Goal: Task Accomplishment & Management: Complete application form

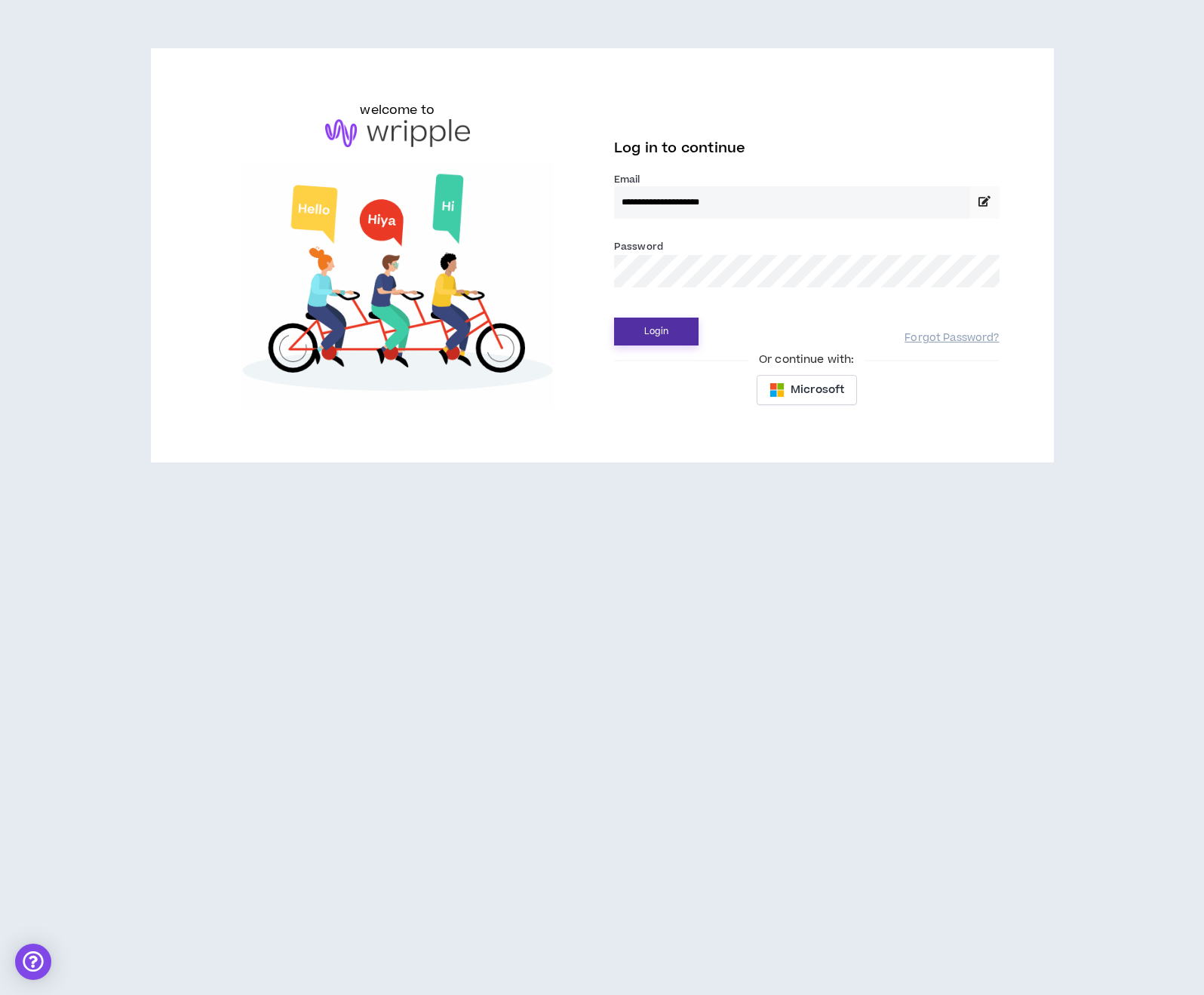
click at [669, 328] on button "Login" at bounding box center [656, 331] width 85 height 28
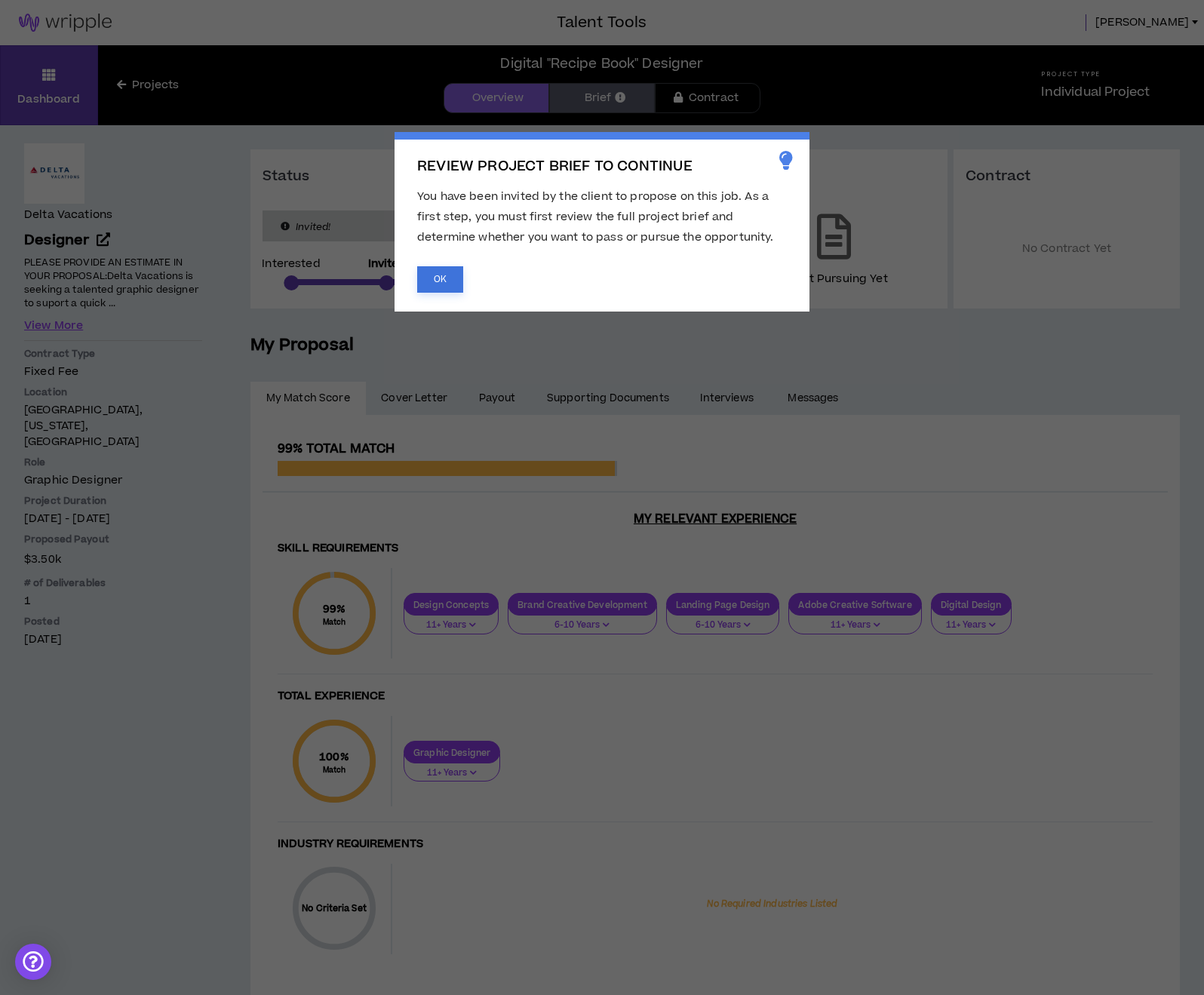
click at [443, 274] on button "OK" at bounding box center [440, 279] width 46 height 26
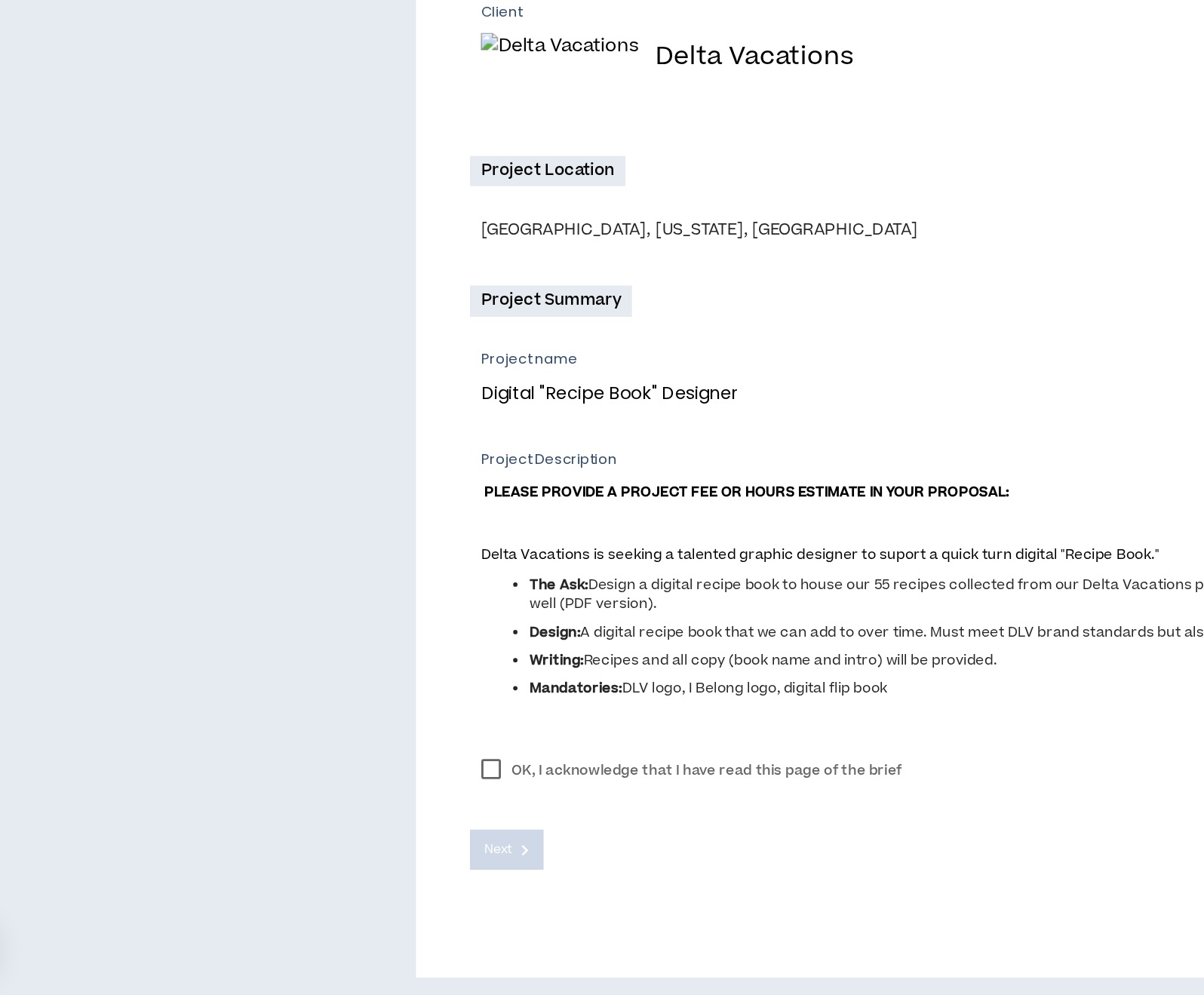
scroll to position [51, 0]
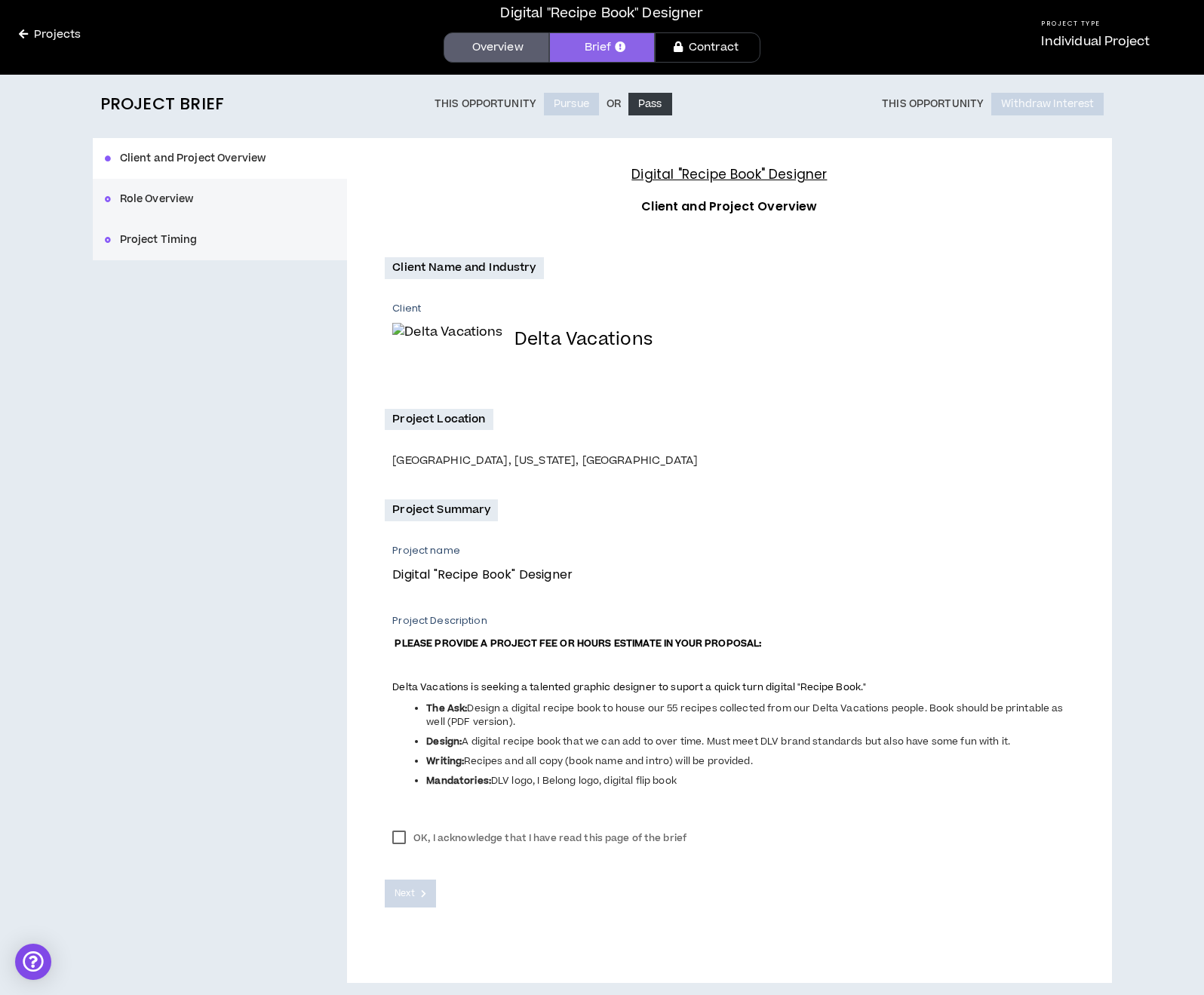
click at [399, 832] on label "OK, I acknowledge that I have read this page of the brief" at bounding box center [539, 838] width 309 height 23
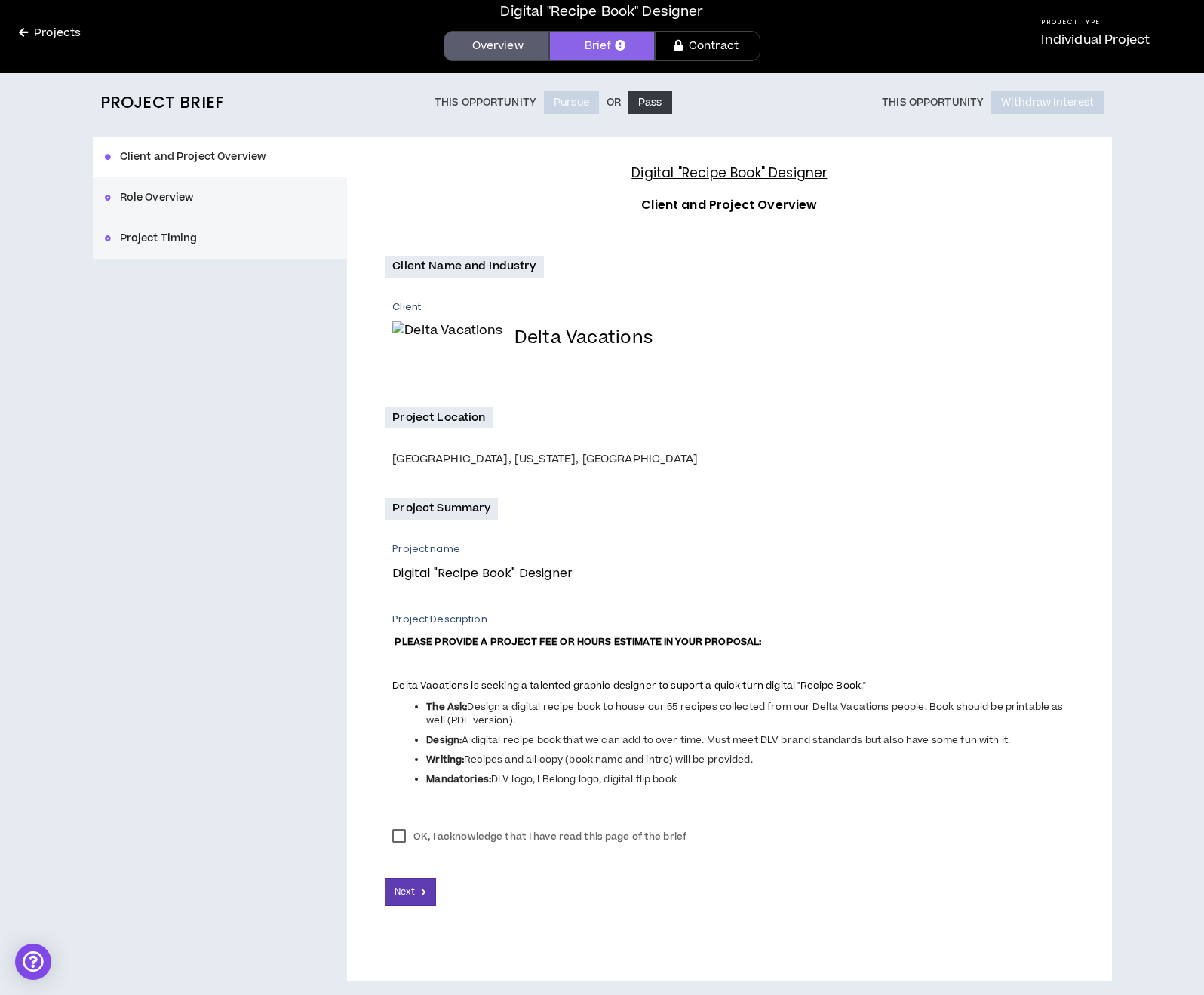
scroll to position [51, 0]
click at [405, 888] on span "Next" at bounding box center [404, 892] width 19 height 14
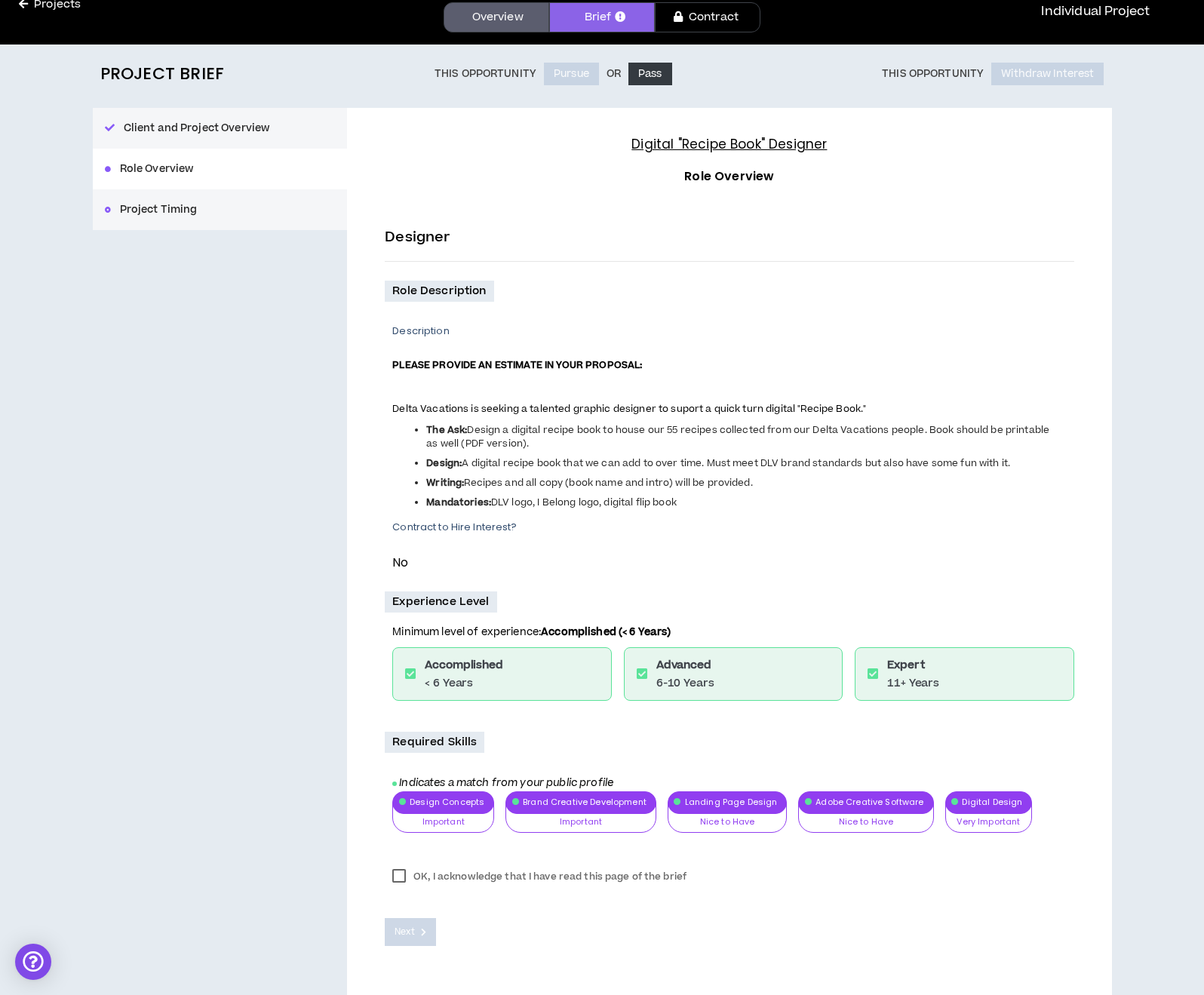
scroll to position [93, 0]
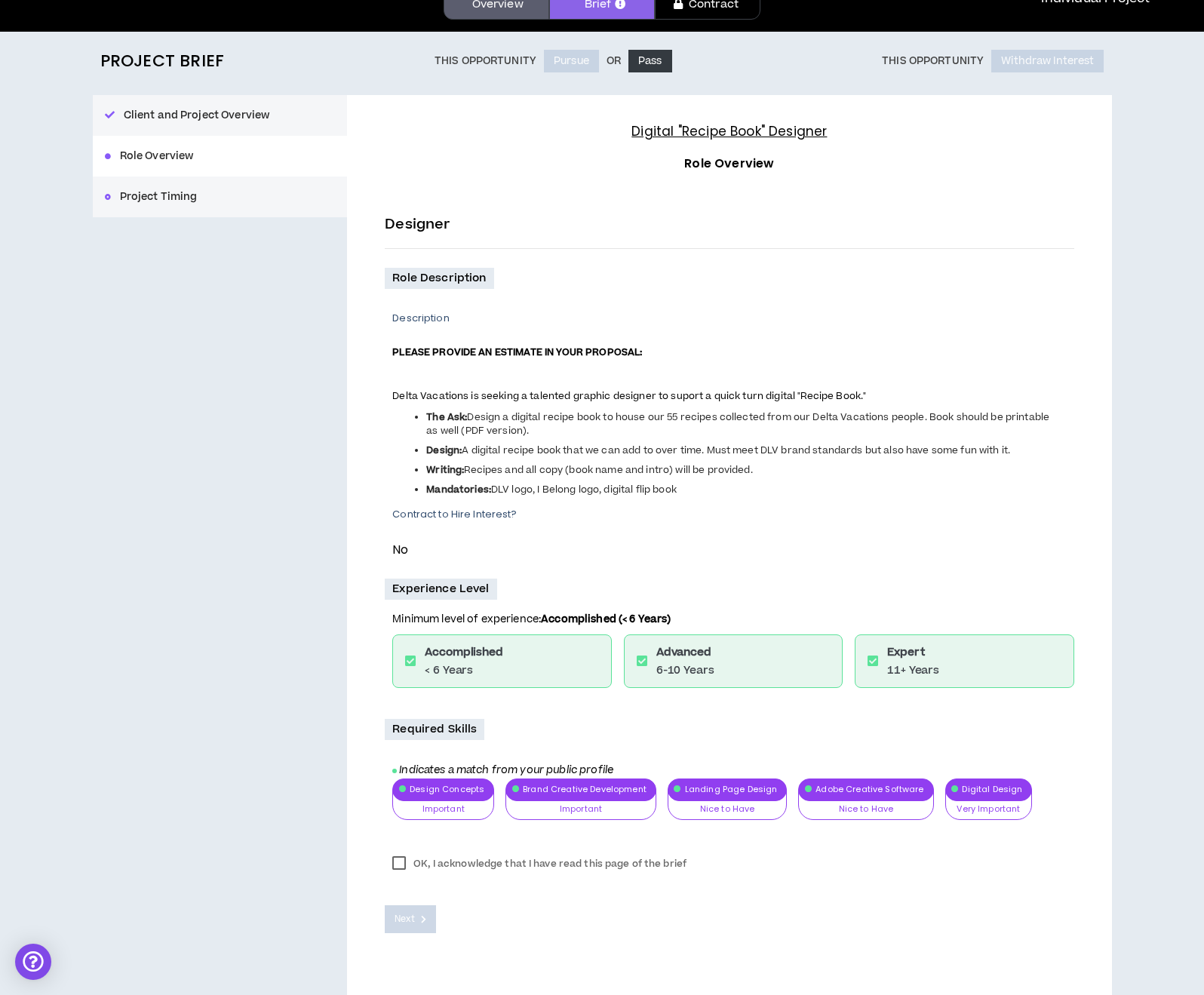
click at [399, 861] on label "OK, I acknowledge that I have read this page of the brief" at bounding box center [539, 864] width 309 height 23
click at [418, 914] on button "Next" at bounding box center [410, 919] width 51 height 28
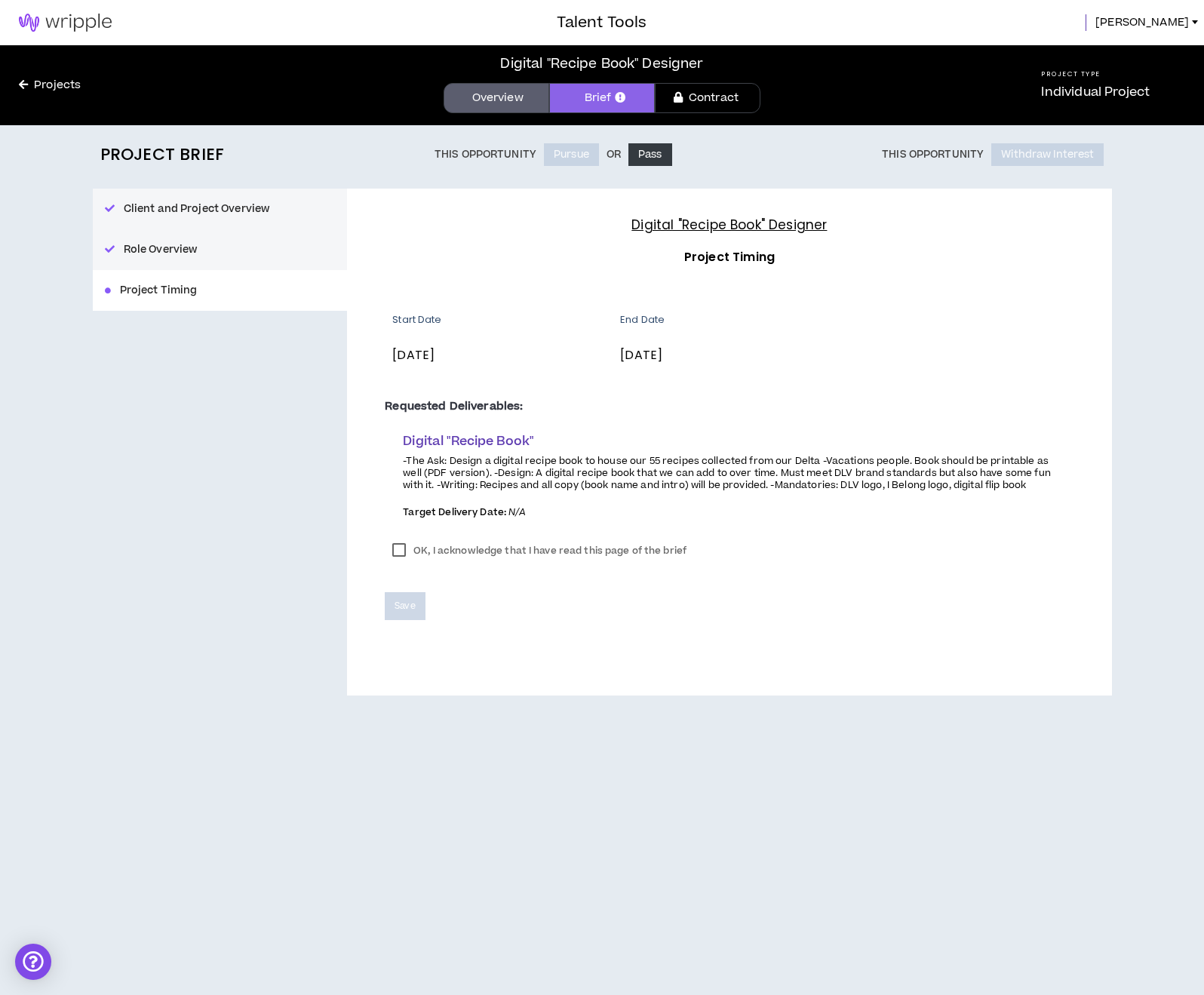
click at [395, 545] on label "OK, I acknowledge that I have read this page of the brief" at bounding box center [539, 550] width 309 height 23
click at [412, 605] on span "Save" at bounding box center [405, 606] width 20 height 14
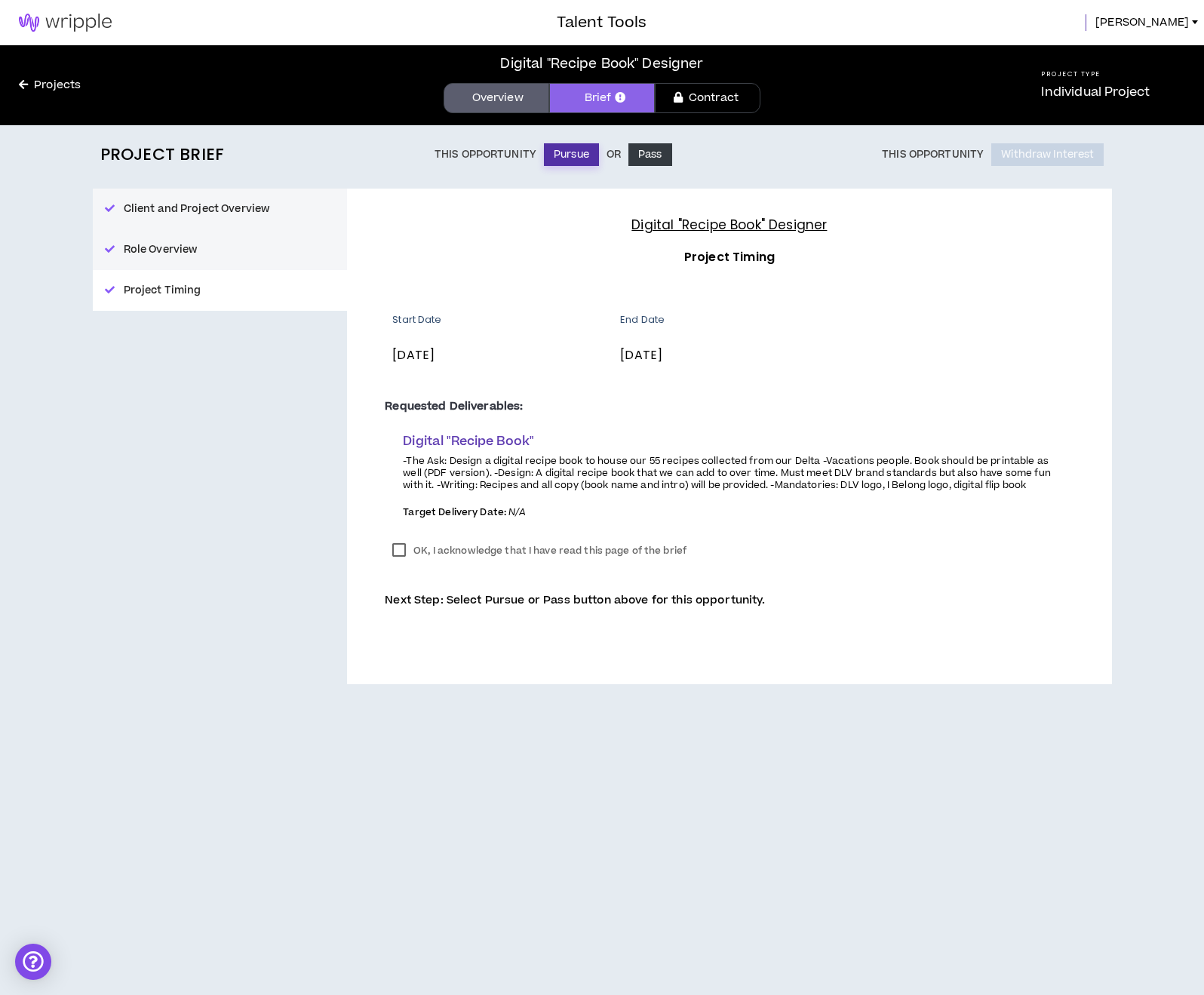
click at [561, 156] on button "Pursue" at bounding box center [571, 154] width 55 height 23
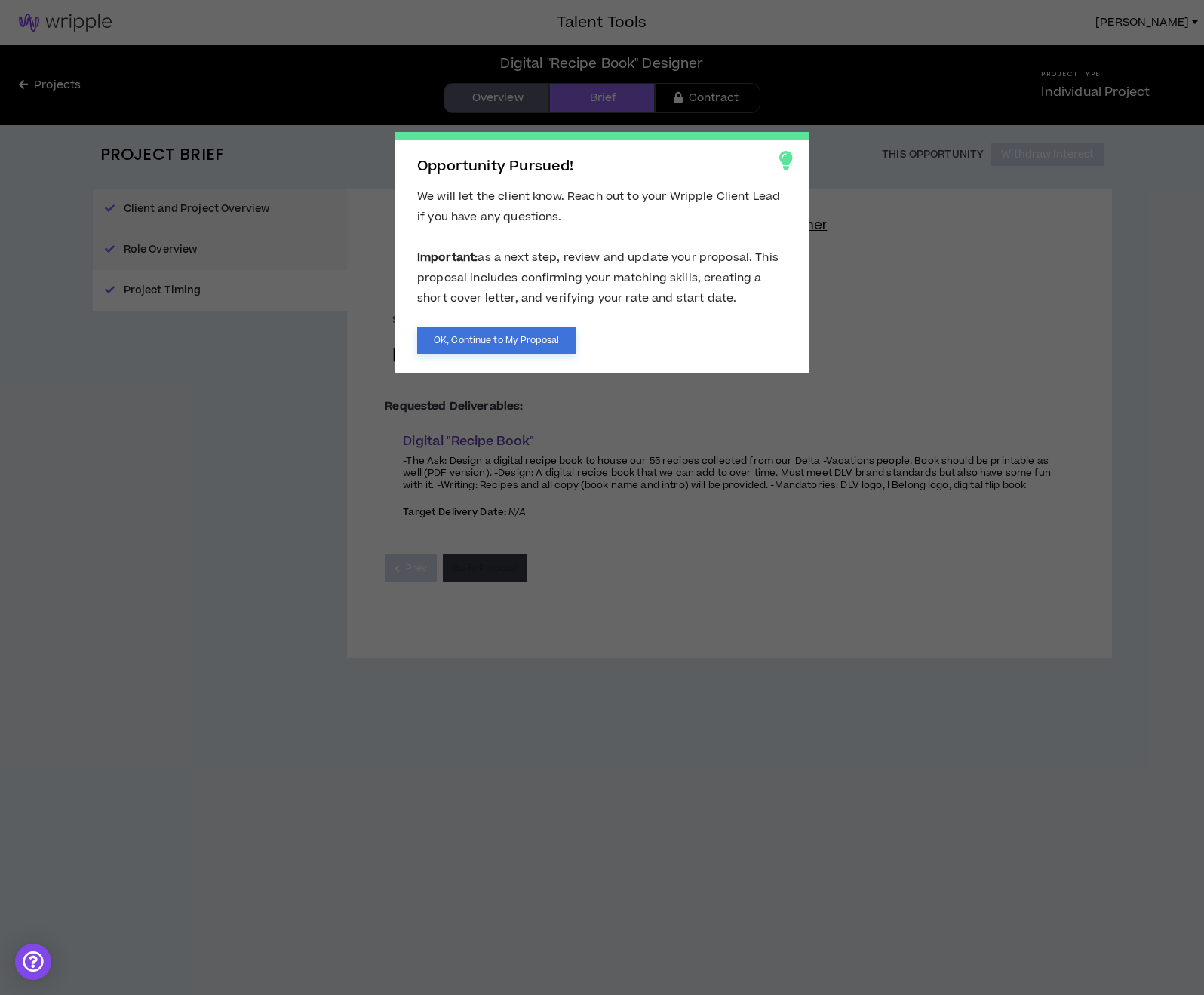
click at [490, 344] on button "OK, Continue to My Proposal" at bounding box center [497, 341] width 159 height 26
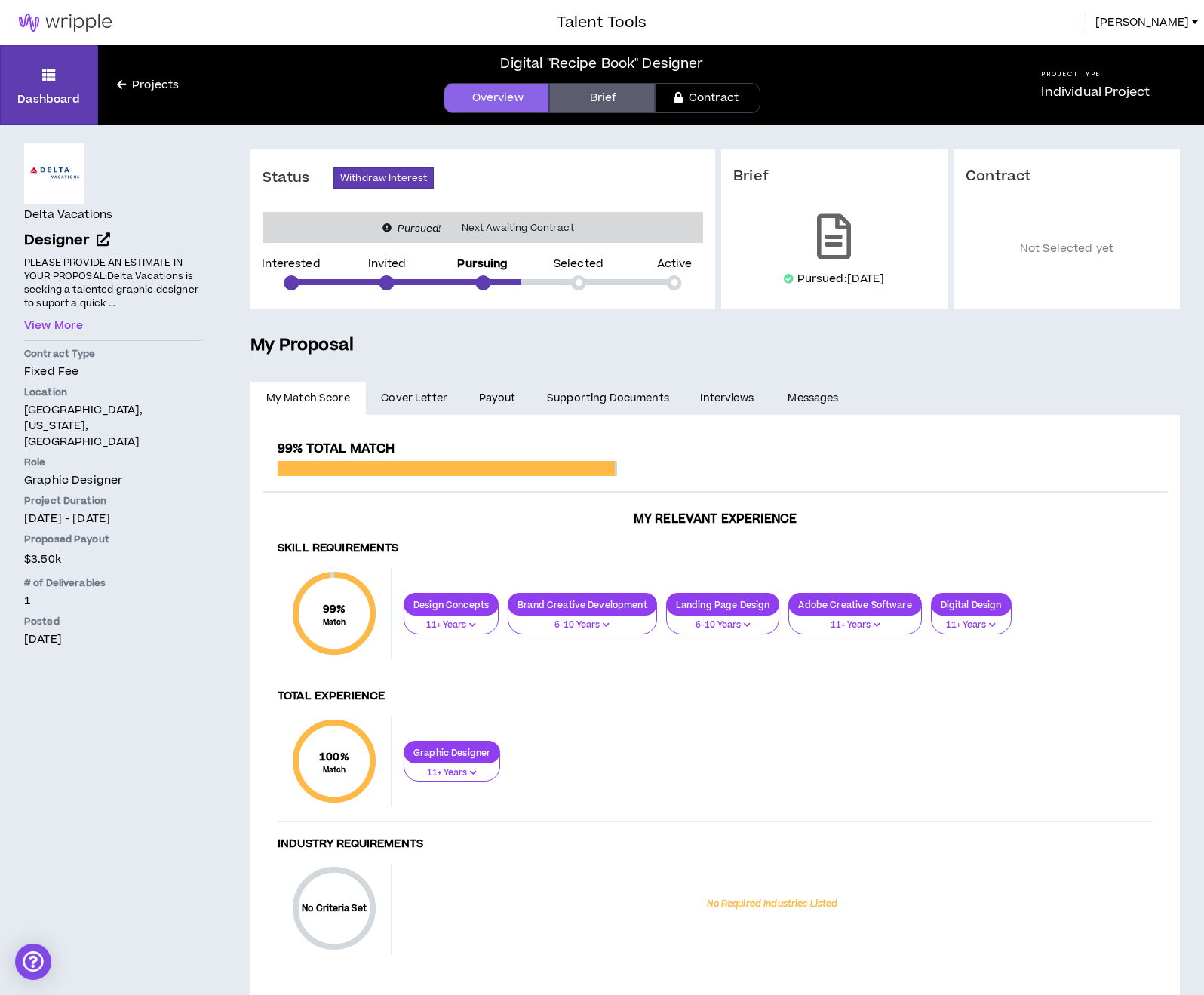
click at [421, 400] on span "Cover Letter" at bounding box center [414, 398] width 66 height 16
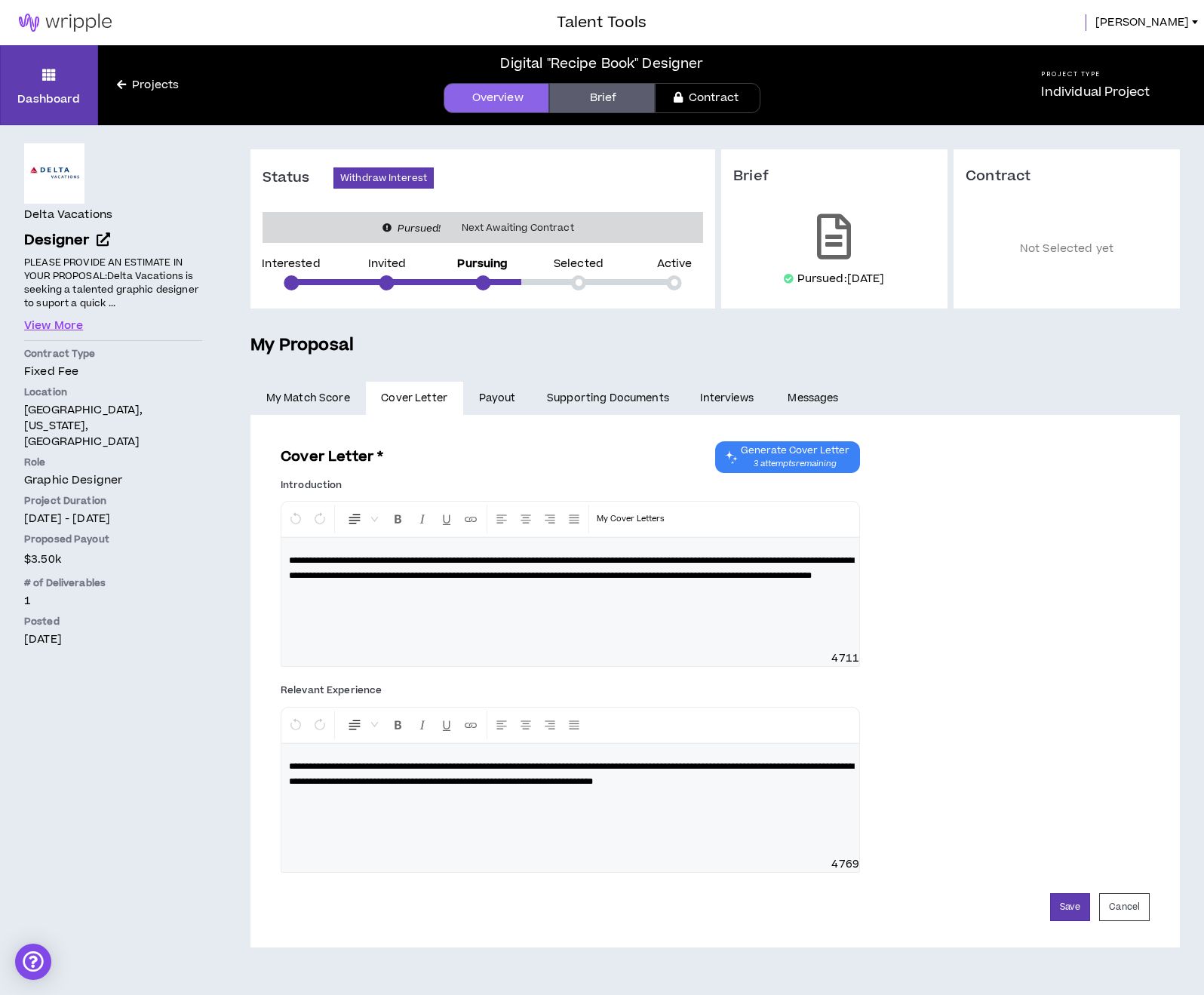
click at [470, 394] on link "Payout" at bounding box center [497, 398] width 68 height 33
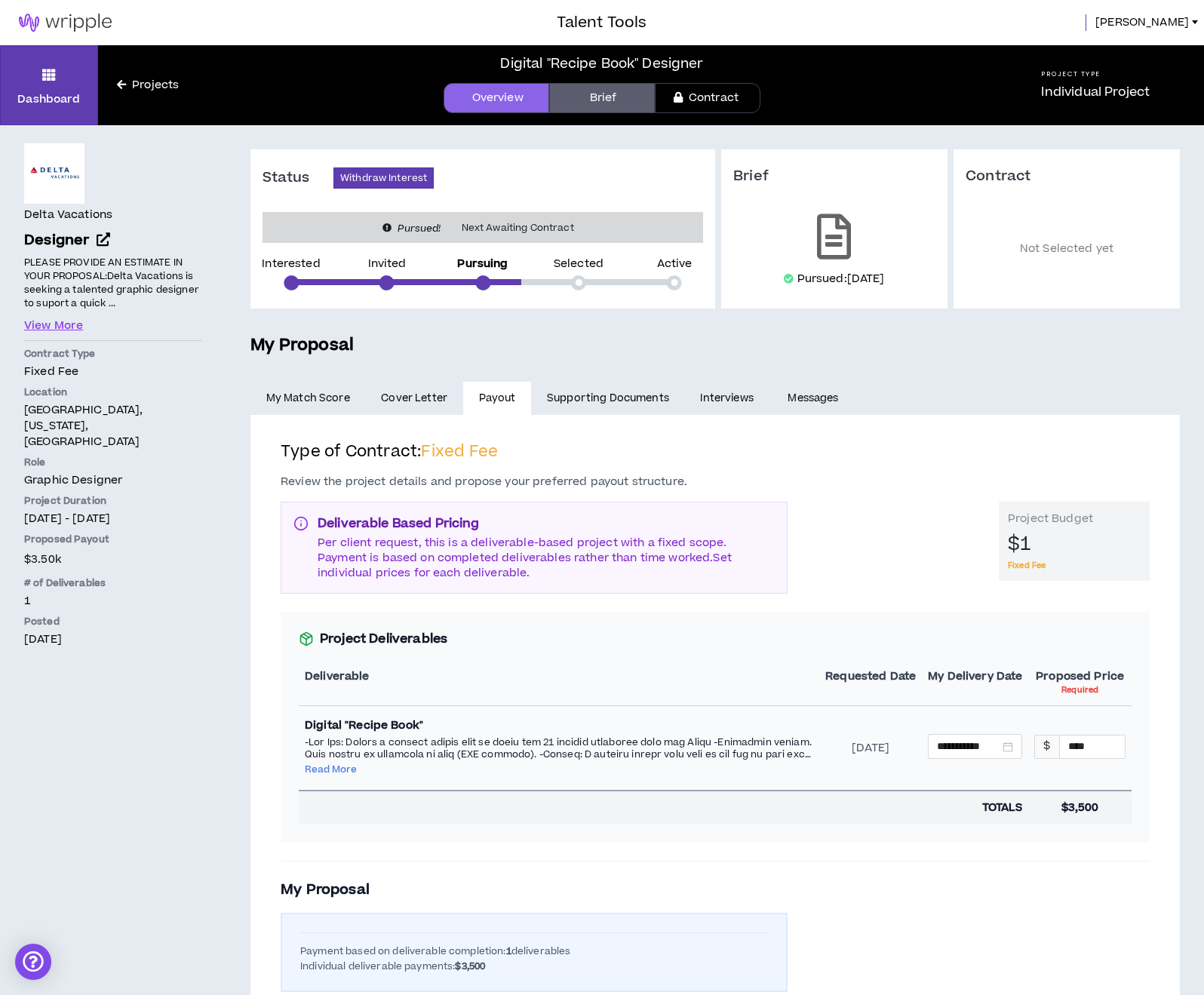
click at [588, 394] on link "Supporting Documents" at bounding box center [608, 398] width 153 height 33
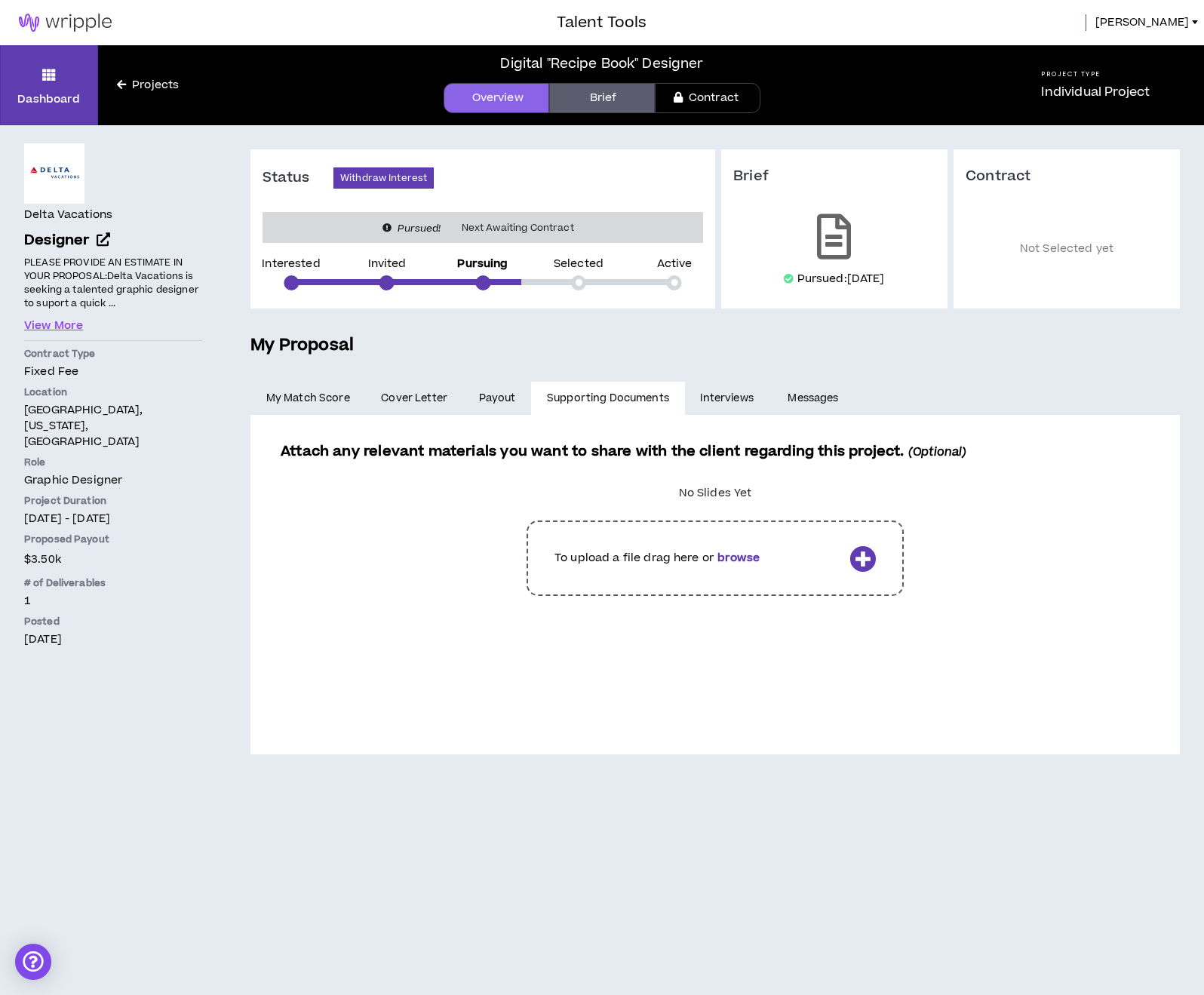
click at [723, 398] on link "Interviews" at bounding box center [728, 398] width 87 height 33
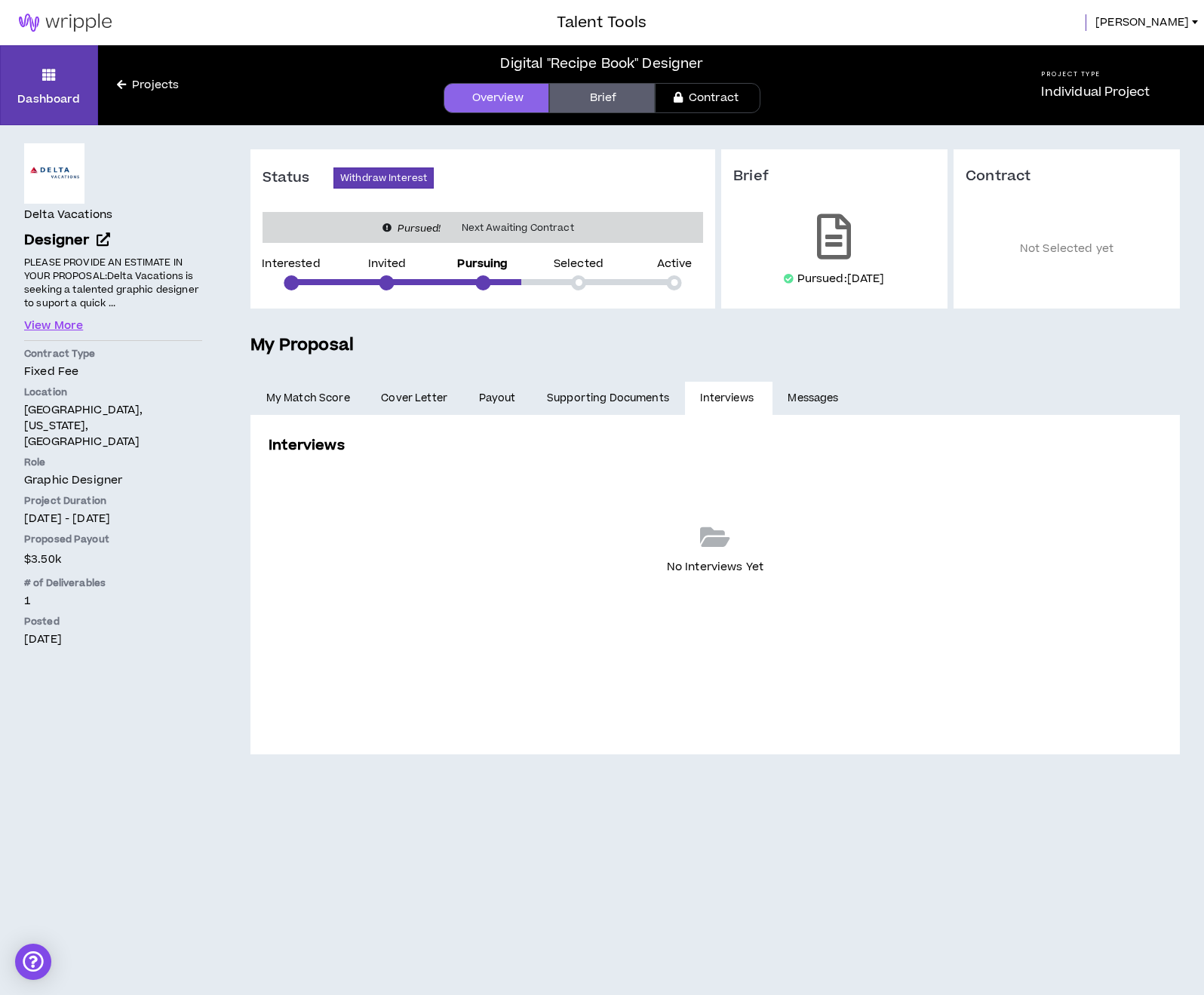
click at [802, 396] on link "Messages" at bounding box center [816, 398] width 86 height 33
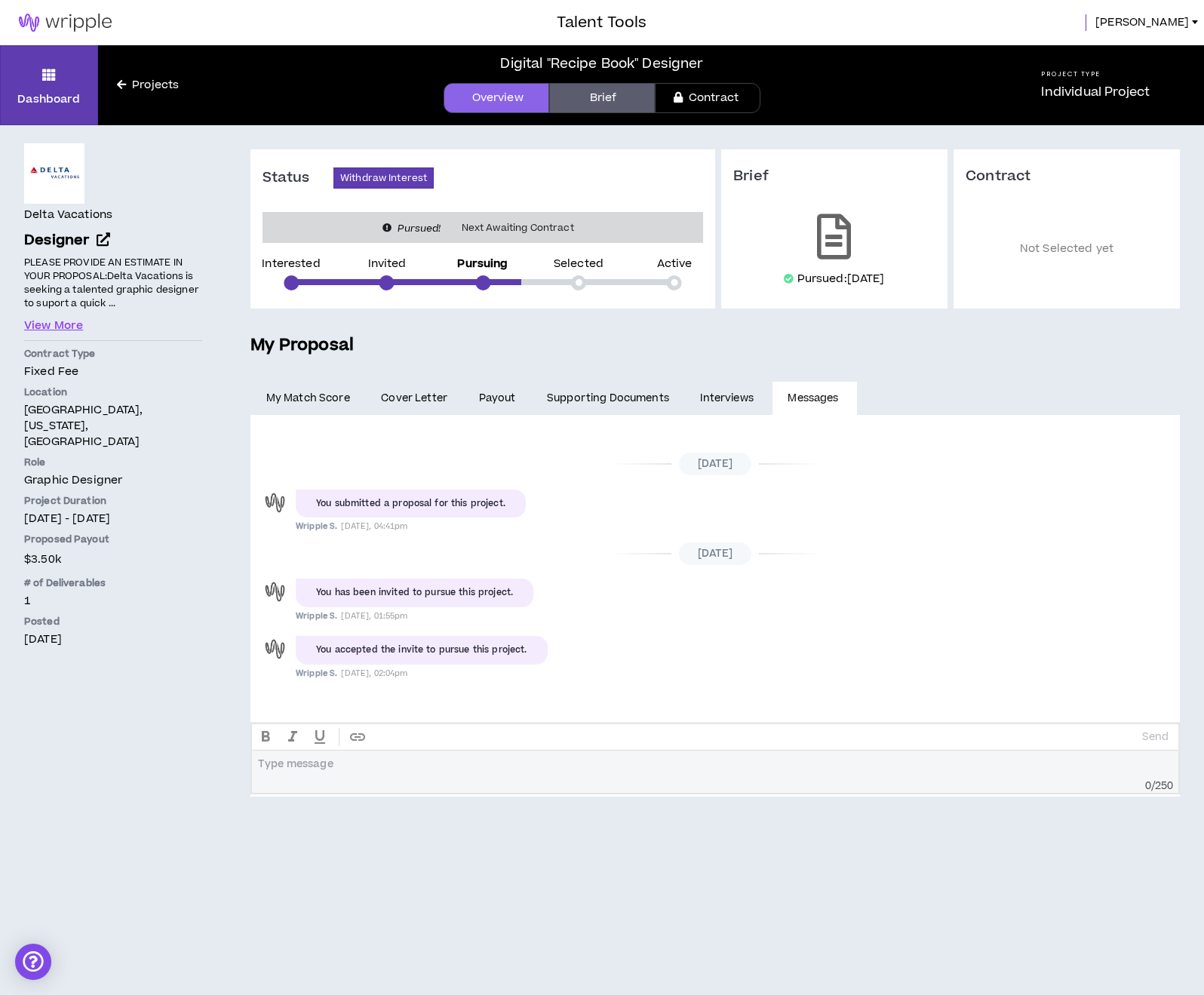
click at [414, 393] on span "Cover Letter" at bounding box center [414, 398] width 66 height 16
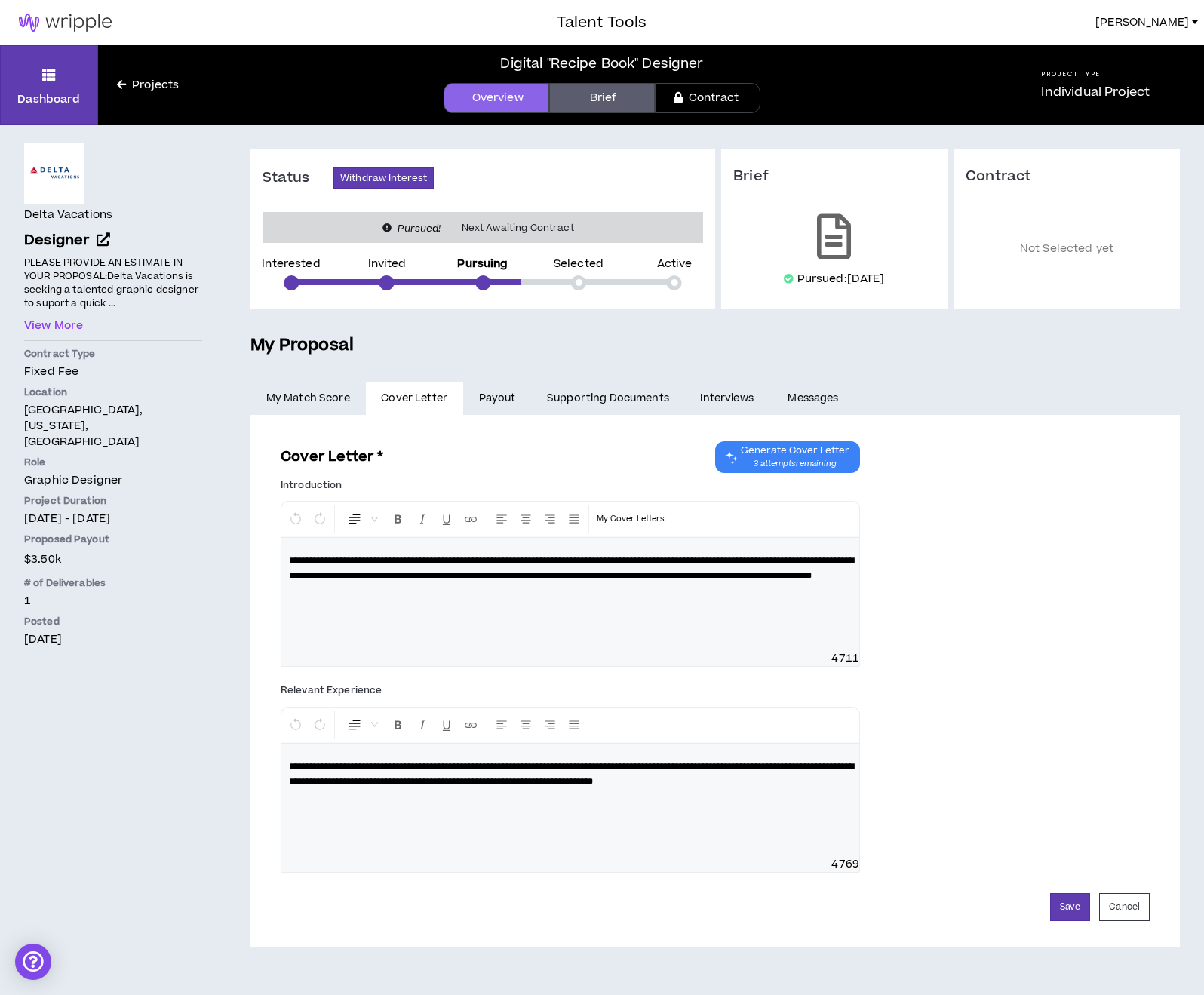
click at [476, 394] on link "Payout" at bounding box center [497, 398] width 68 height 33
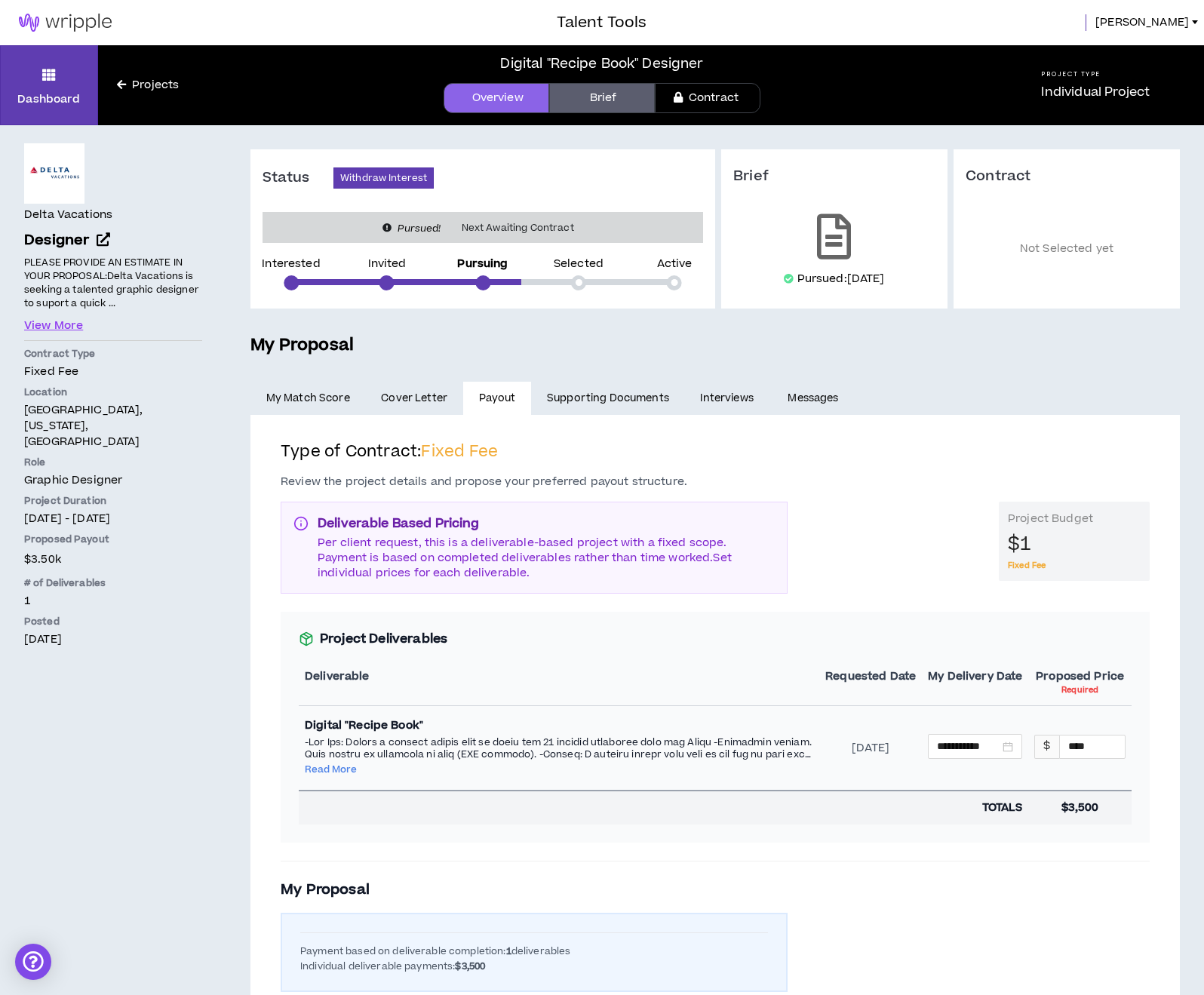
click at [303, 397] on link "My Match Score" at bounding box center [308, 398] width 115 height 33
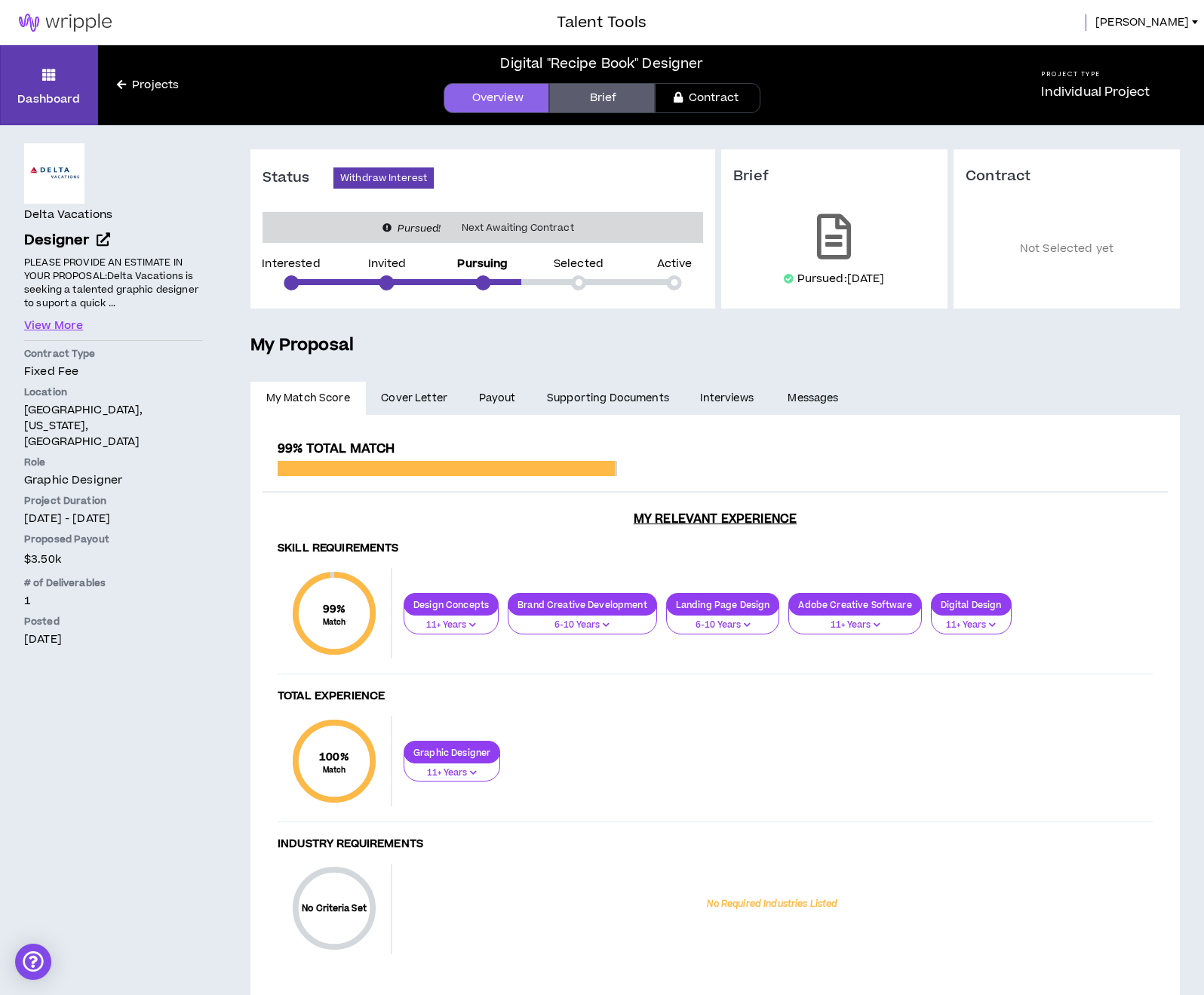
click at [651, 400] on link "Supporting Documents" at bounding box center [608, 398] width 153 height 33
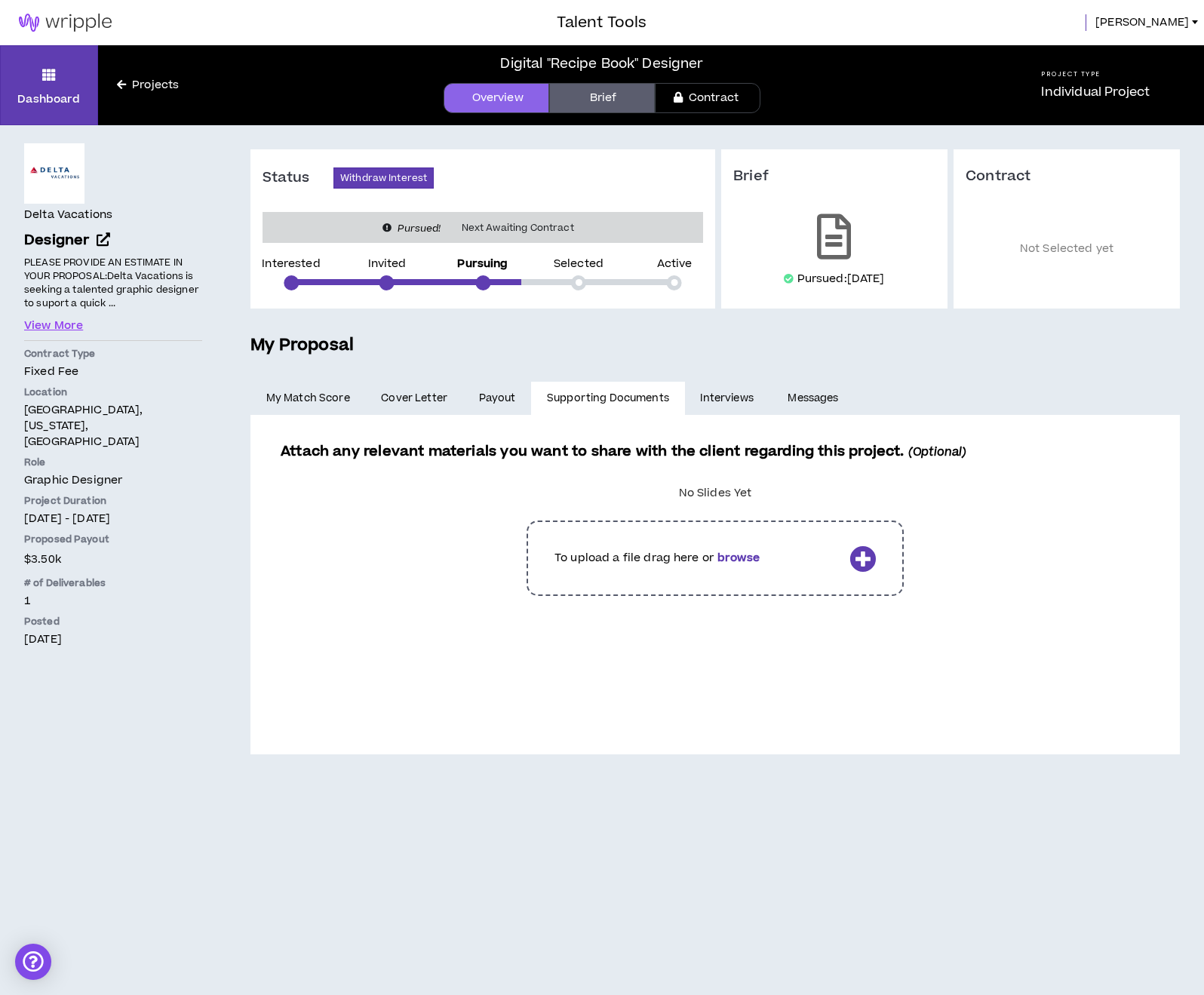
click at [290, 398] on link "My Match Score" at bounding box center [308, 398] width 115 height 33
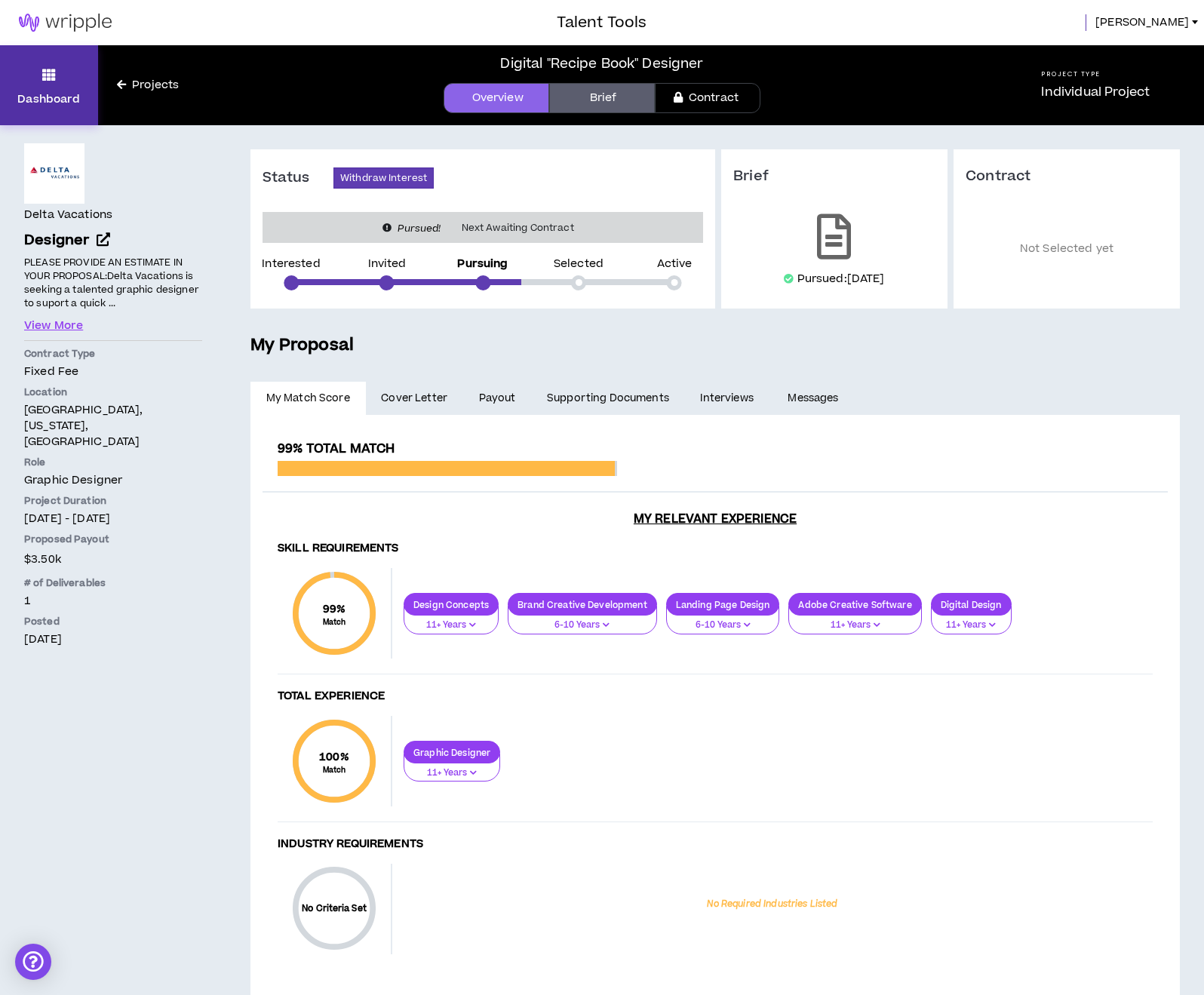
click at [55, 89] on link "Dashboard" at bounding box center [49, 85] width 98 height 80
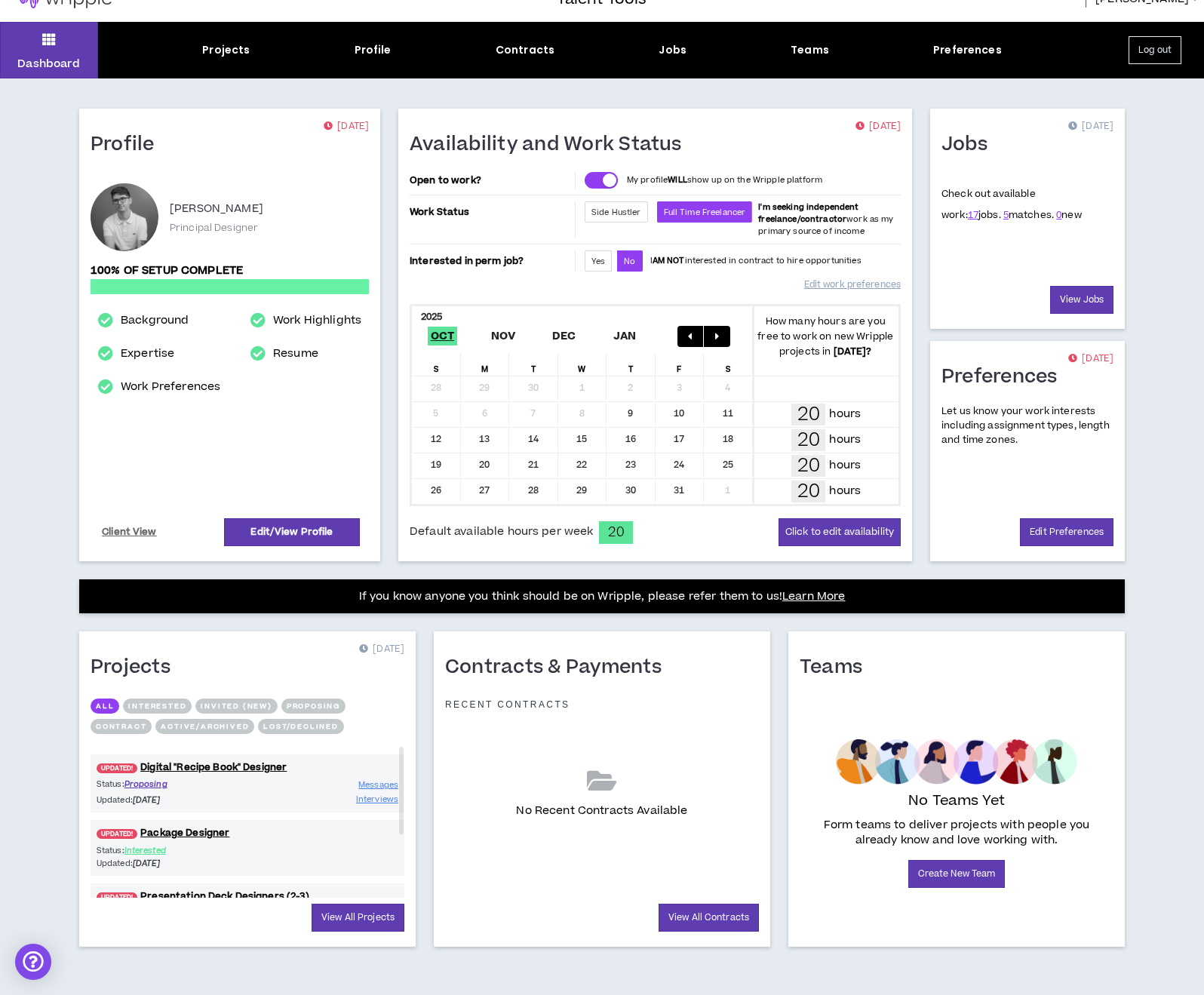
scroll to position [23, 0]
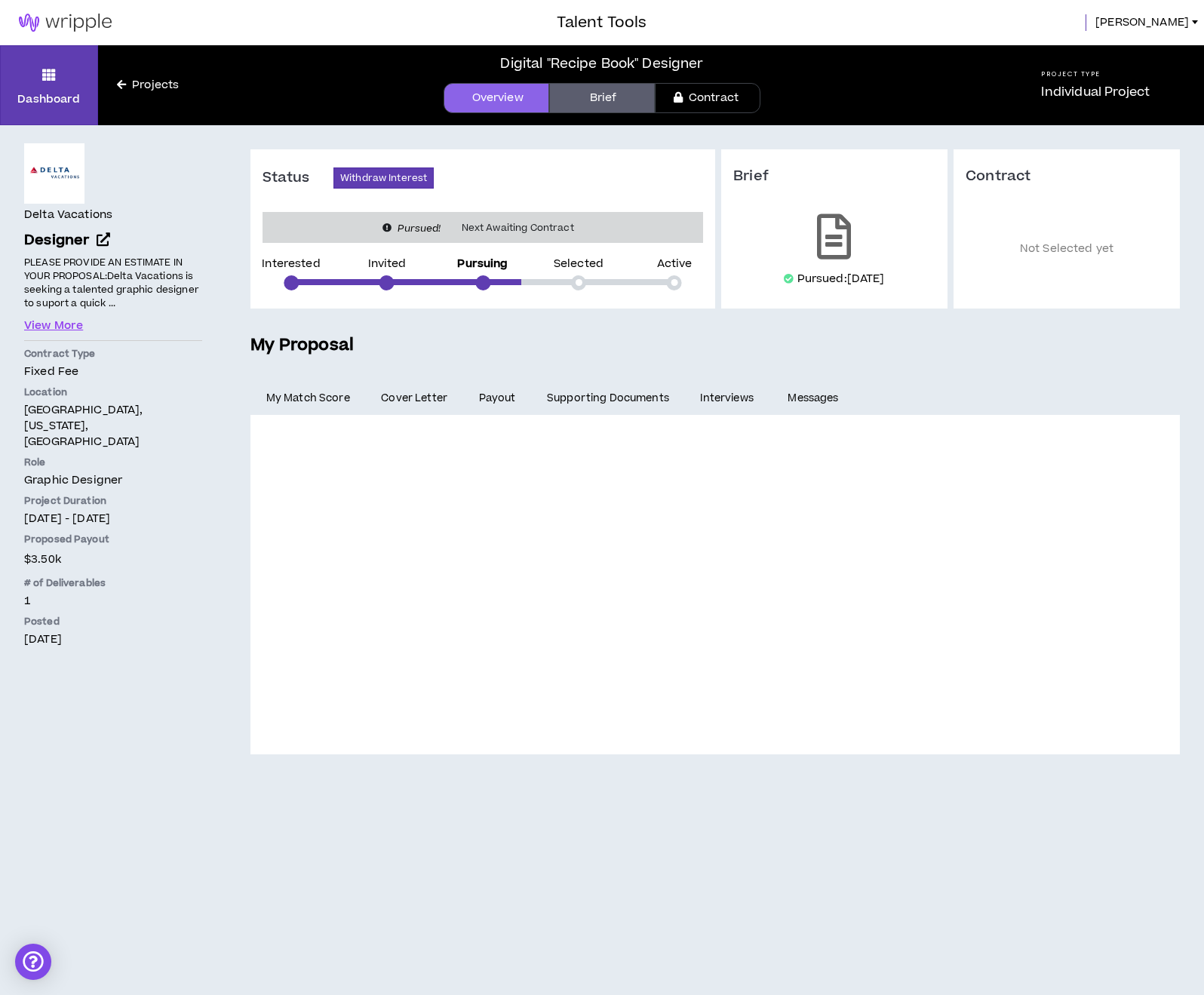
click at [386, 227] on icon at bounding box center [388, 227] width 9 height 15
click at [61, 327] on button "View More" at bounding box center [54, 325] width 59 height 16
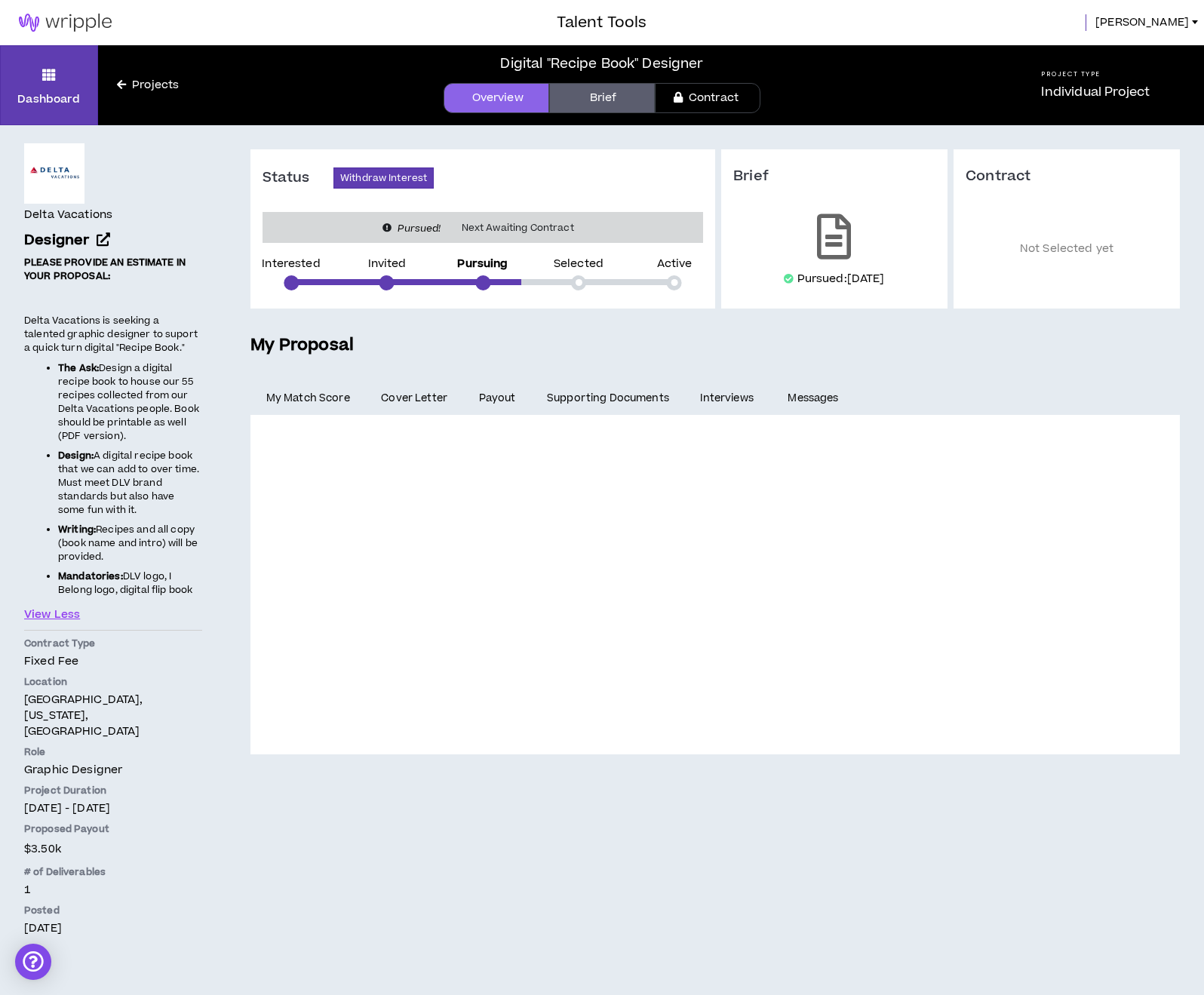
click at [388, 392] on span "Cover Letter" at bounding box center [414, 398] width 66 height 16
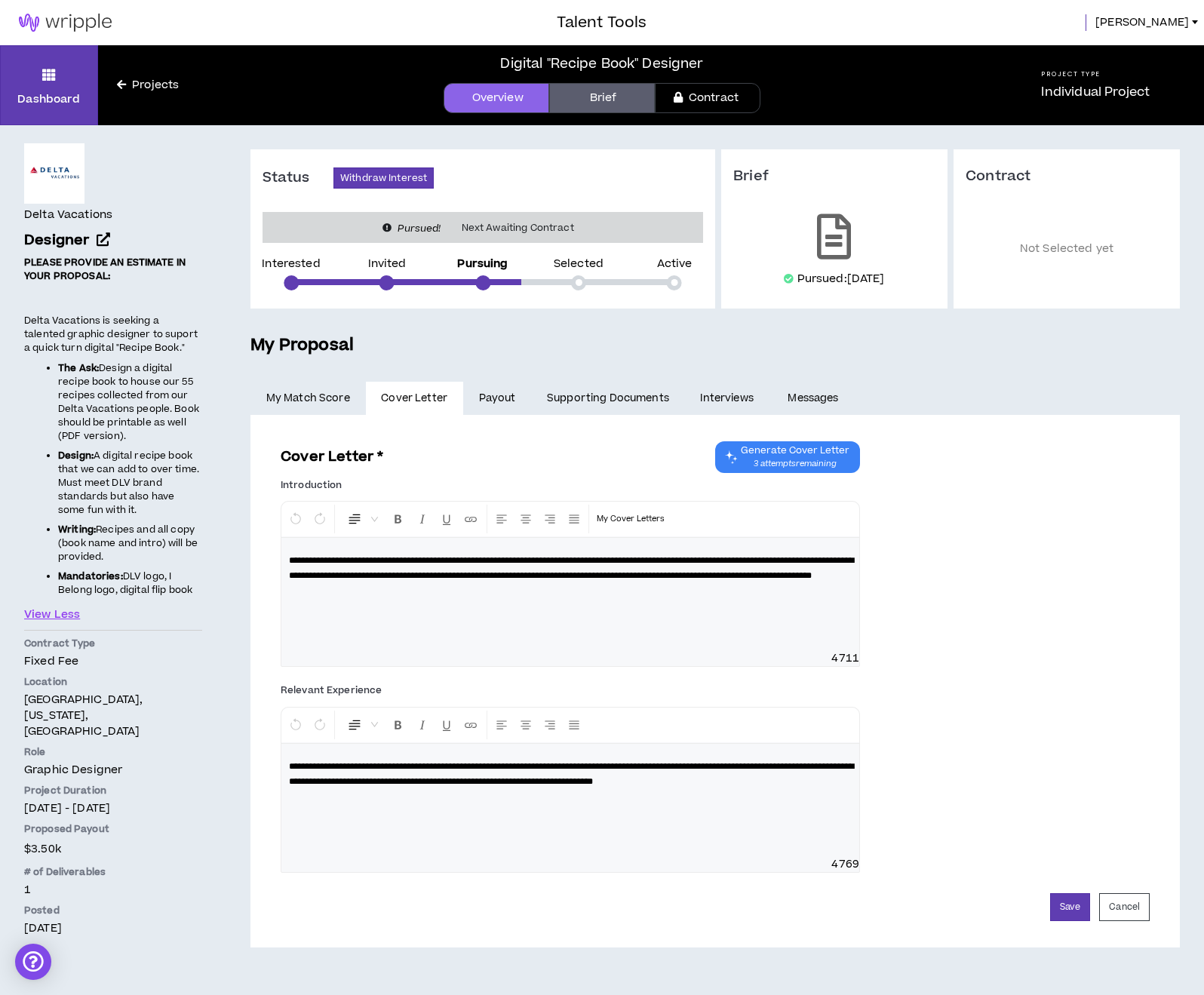
click at [583, 583] on p "**********" at bounding box center [570, 568] width 563 height 30
click at [500, 403] on link "Payout" at bounding box center [497, 398] width 68 height 33
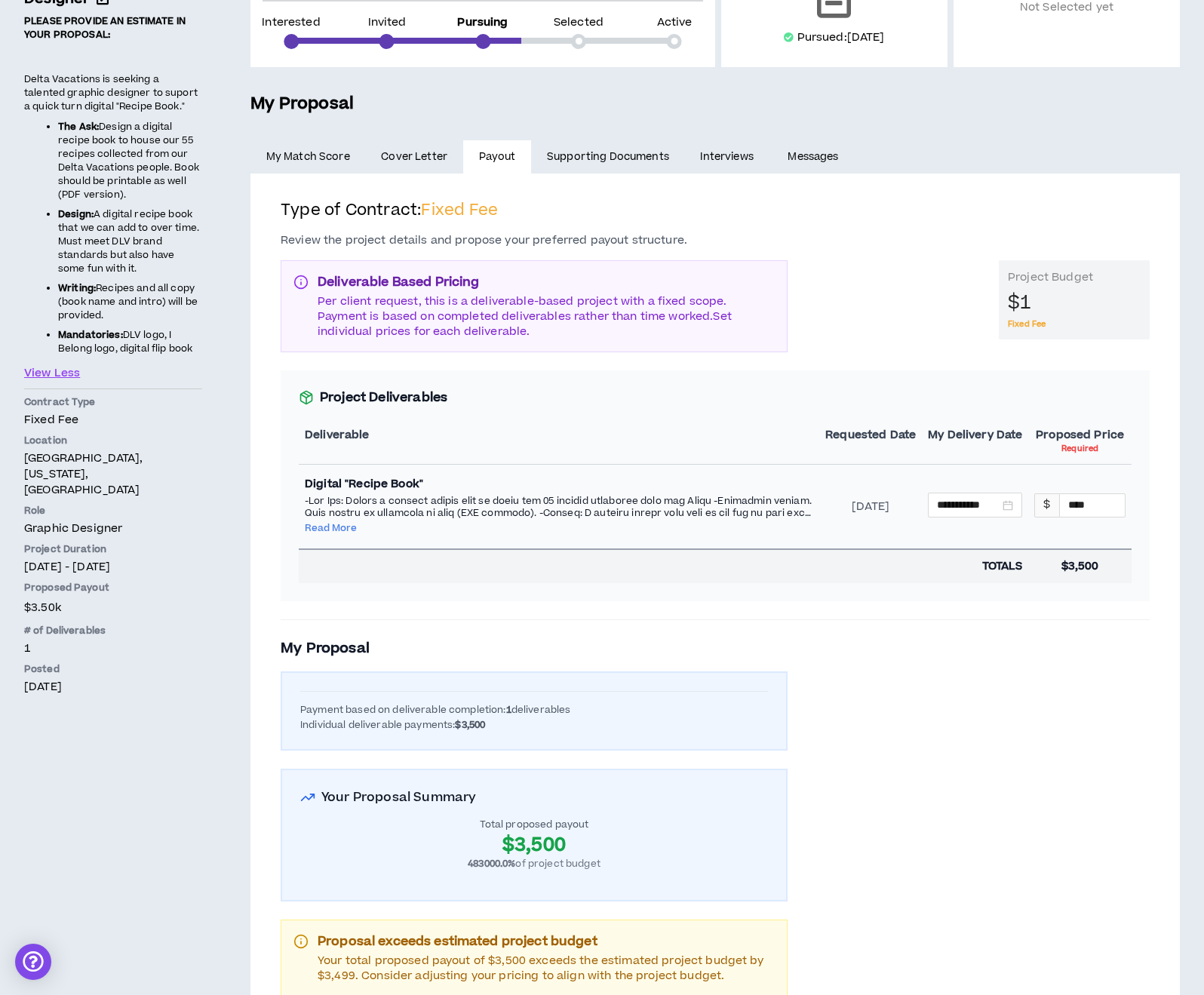
scroll to position [212, 0]
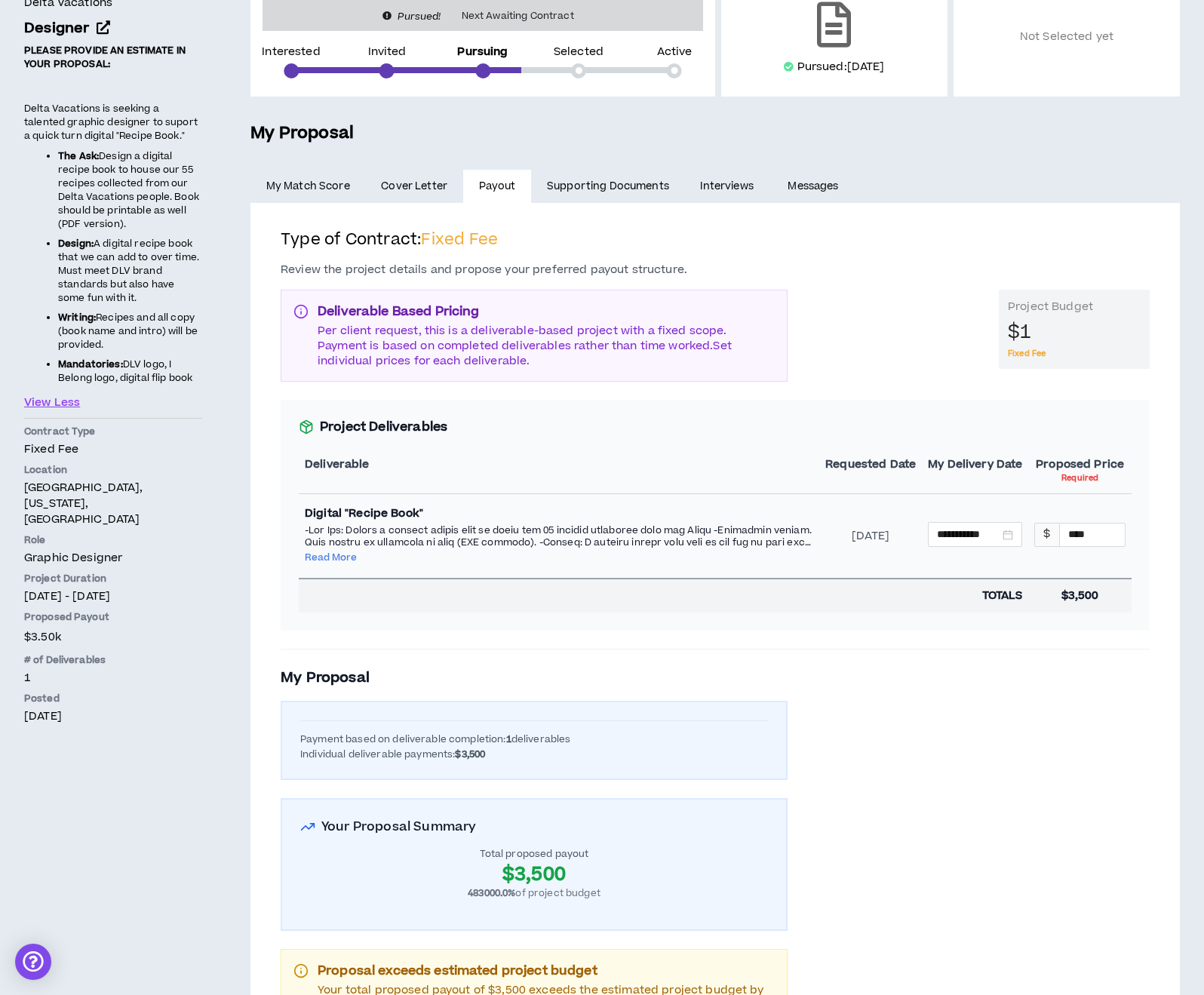
click at [395, 190] on span "Cover Letter" at bounding box center [414, 186] width 66 height 16
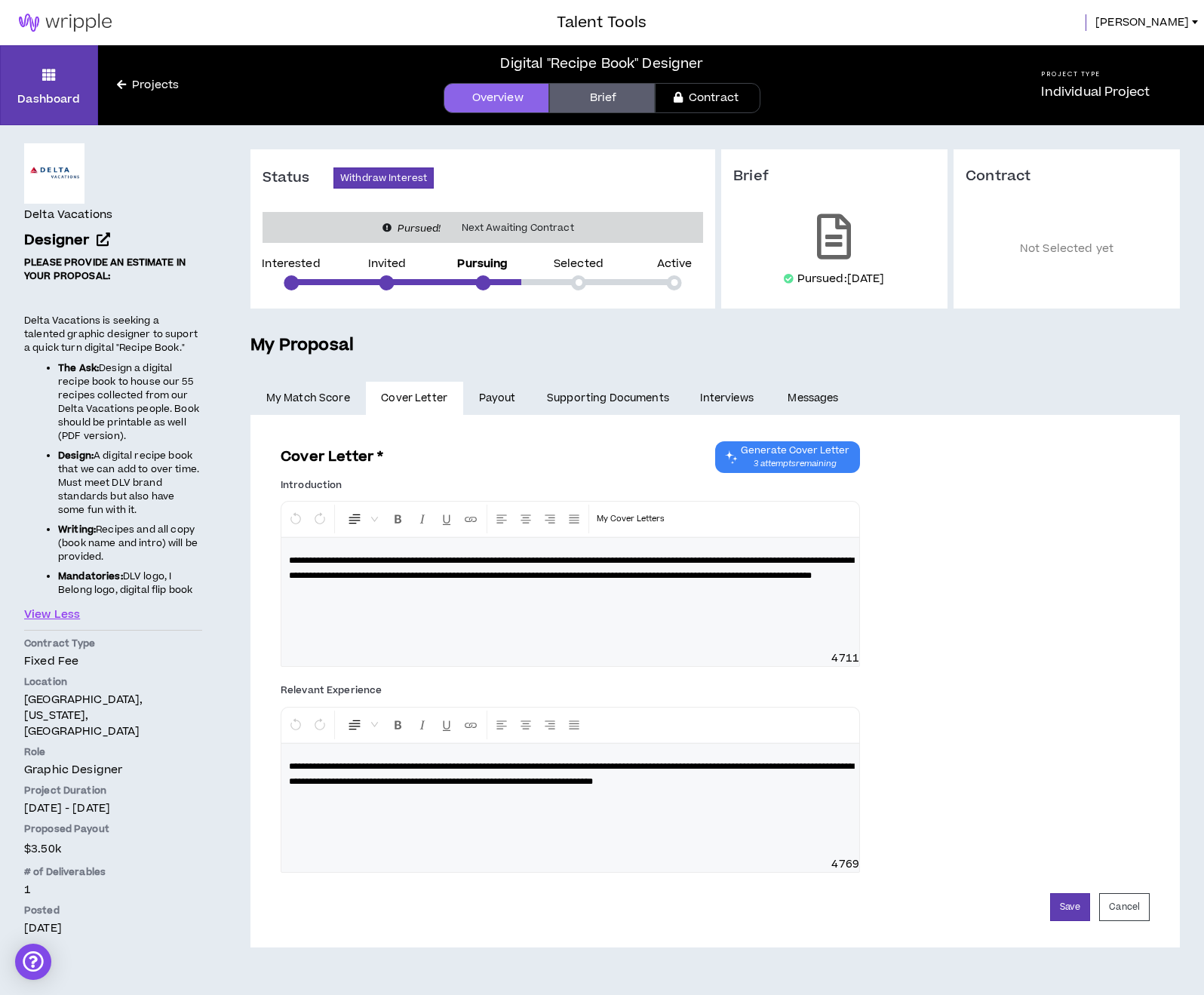
click at [578, 583] on p "**********" at bounding box center [570, 568] width 563 height 30
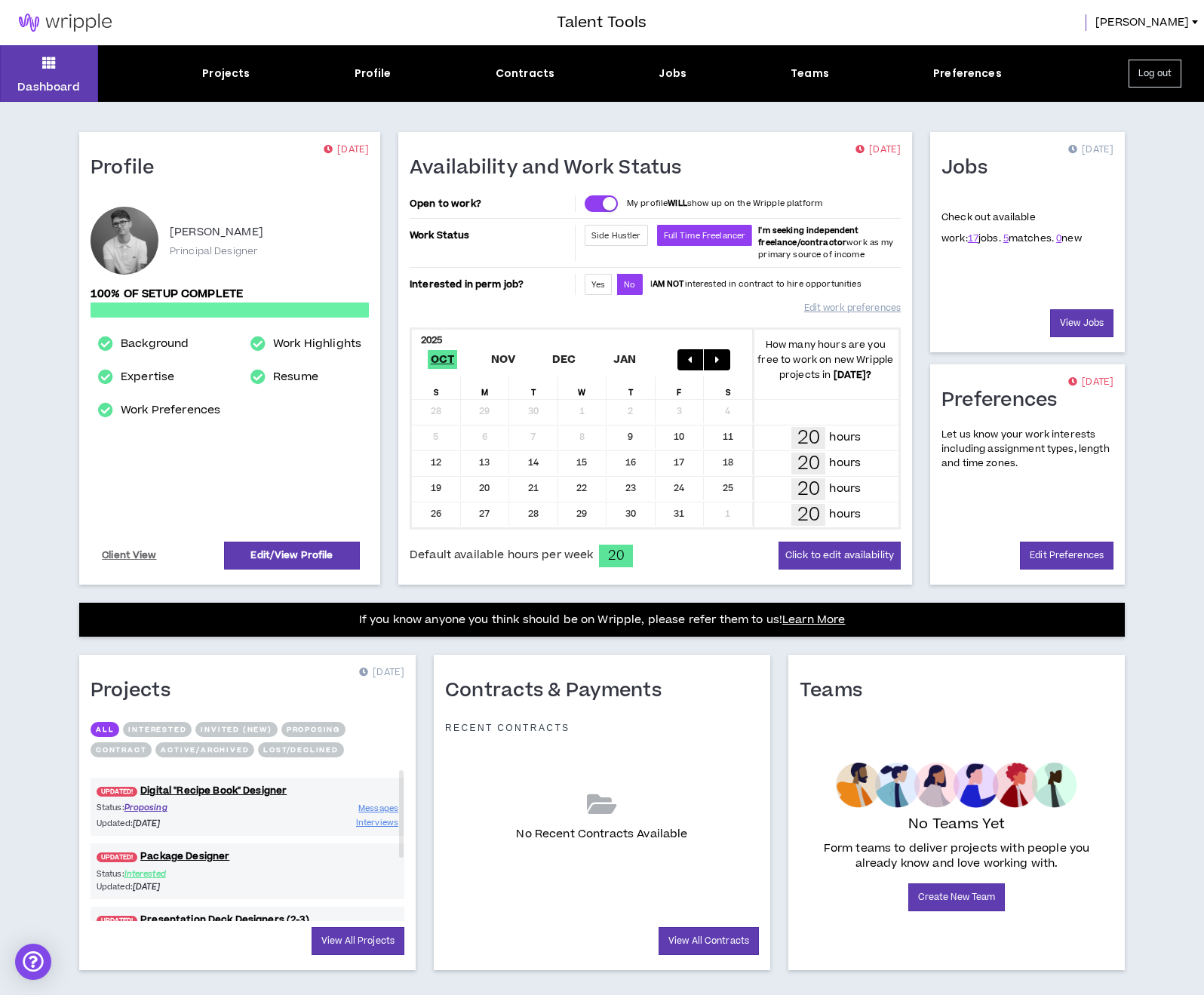
scroll to position [23, 0]
